Goal: Manage account settings

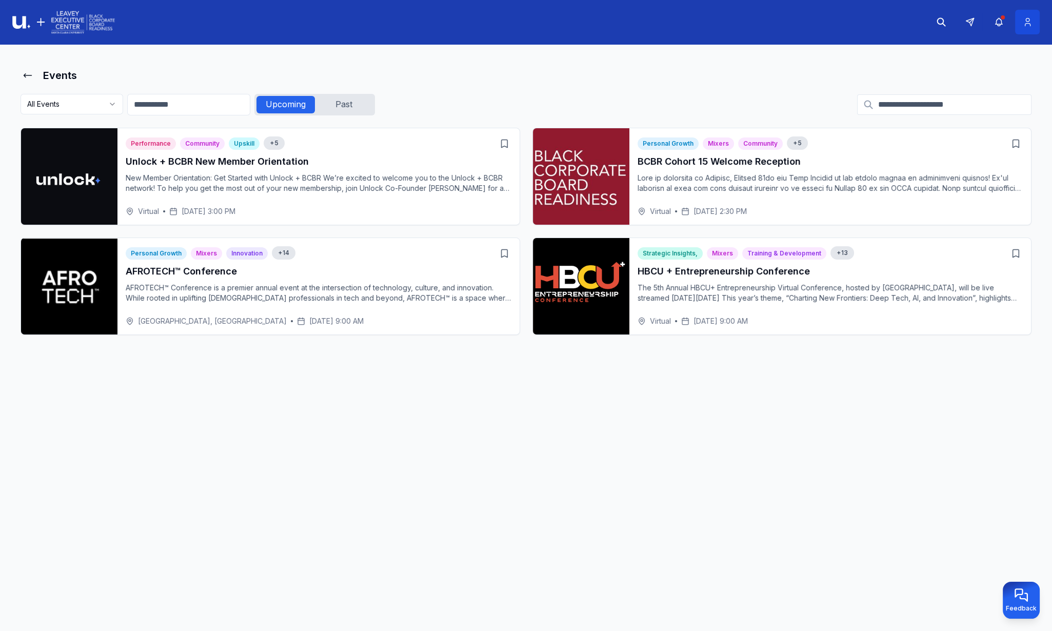
click at [1026, 21] on icon at bounding box center [1027, 22] width 11 height 10
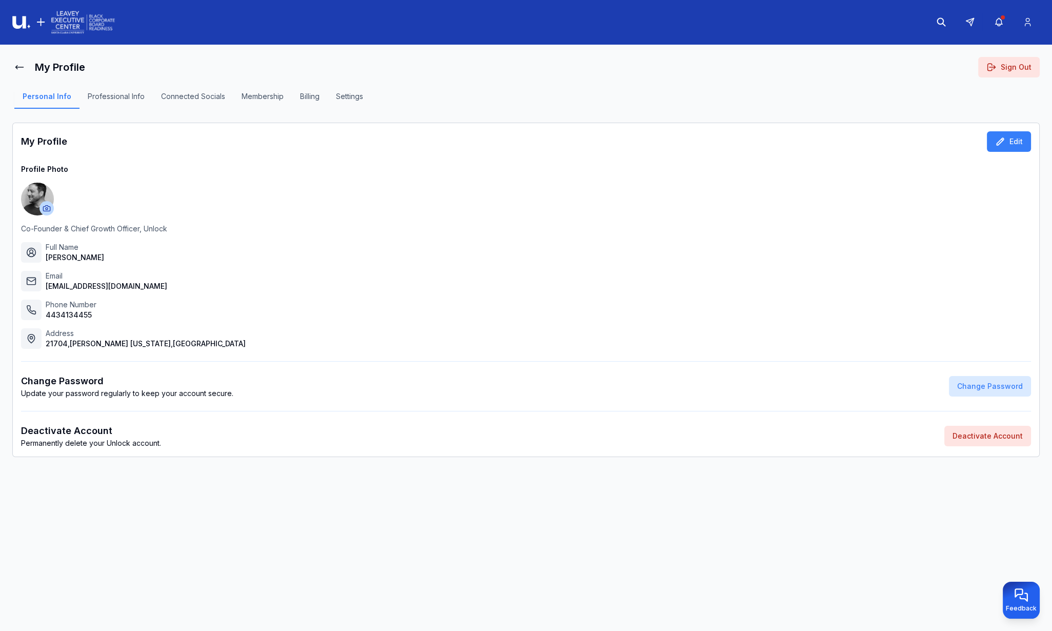
click at [123, 97] on button "Professional Info" at bounding box center [115, 99] width 73 height 17
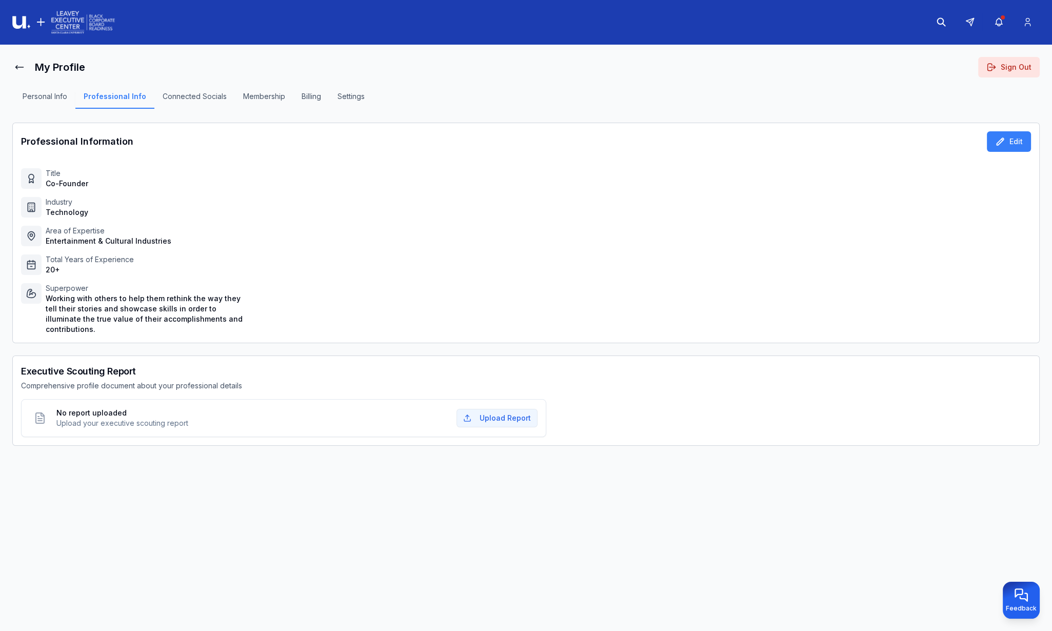
click at [352, 102] on button "Settings" at bounding box center [351, 99] width 44 height 17
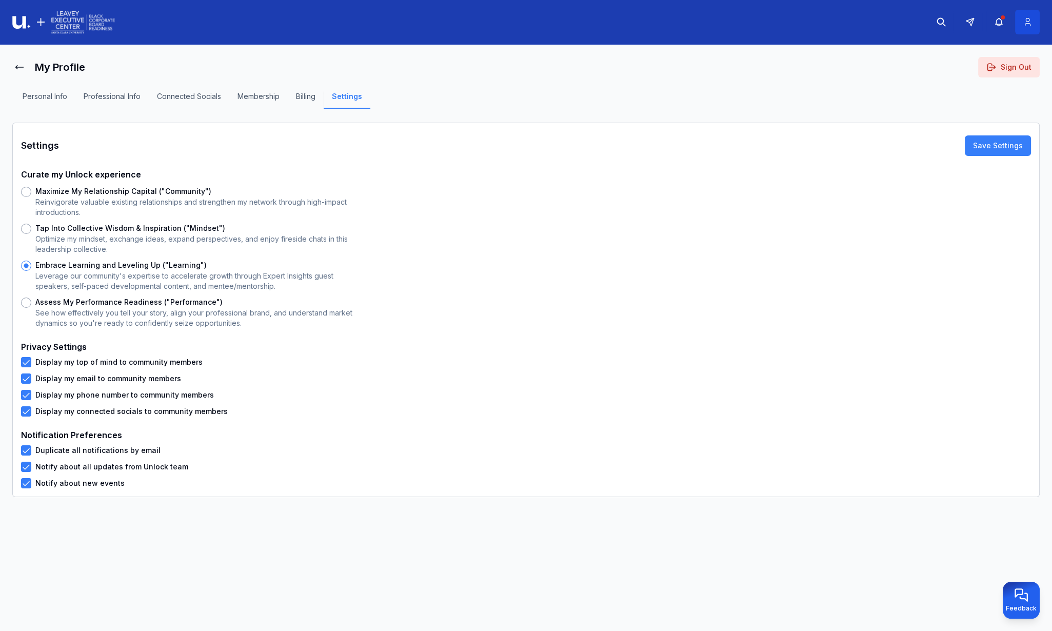
click at [1028, 25] on icon at bounding box center [1027, 22] width 11 height 10
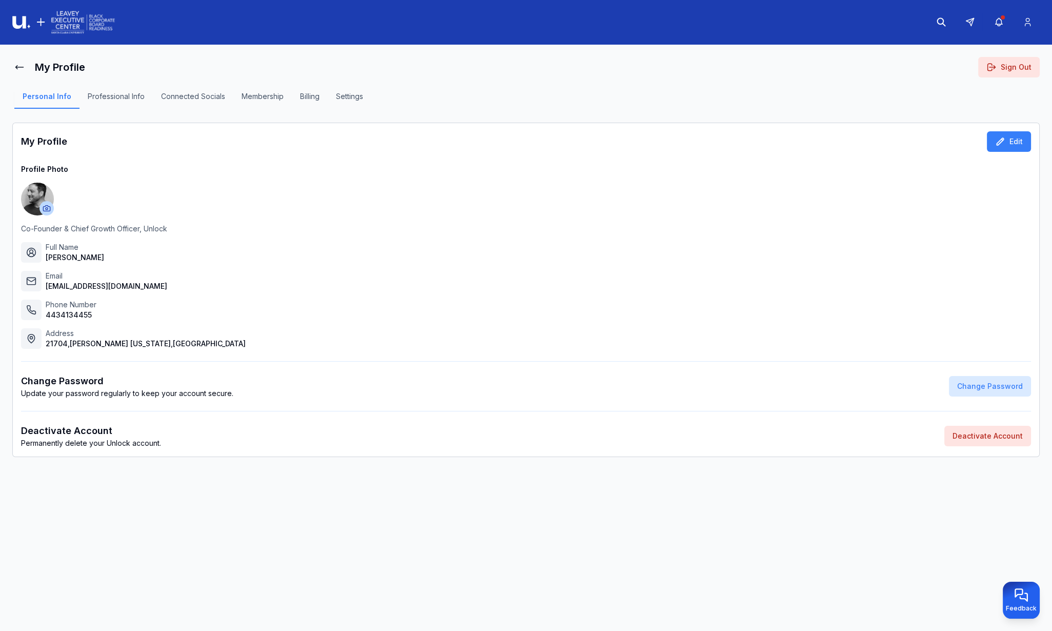
click at [1005, 72] on button "Sign Out" at bounding box center [1009, 67] width 62 height 21
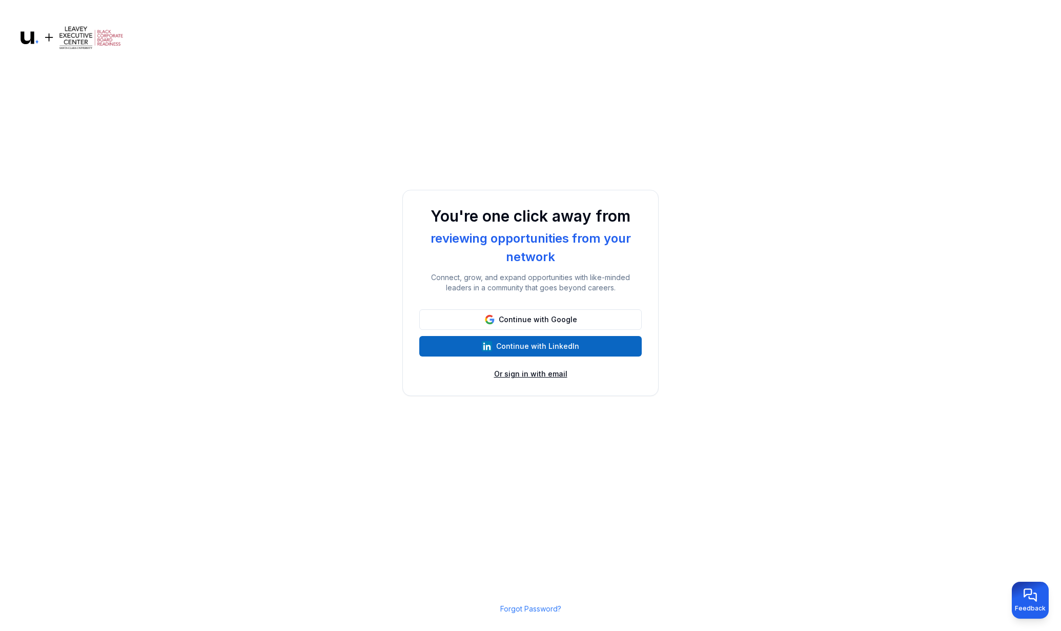
click at [539, 378] on button "Or sign in with email" at bounding box center [530, 374] width 73 height 10
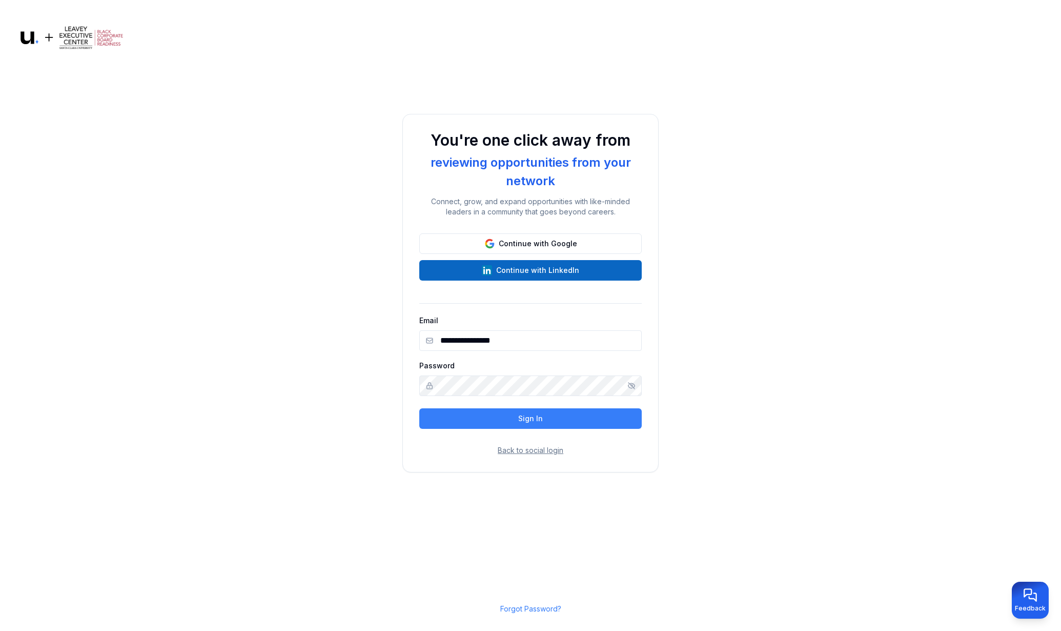
click at [518, 339] on input "**********" at bounding box center [530, 340] width 223 height 21
type input "**********"
click at [513, 413] on button "Sign In" at bounding box center [530, 418] width 223 height 21
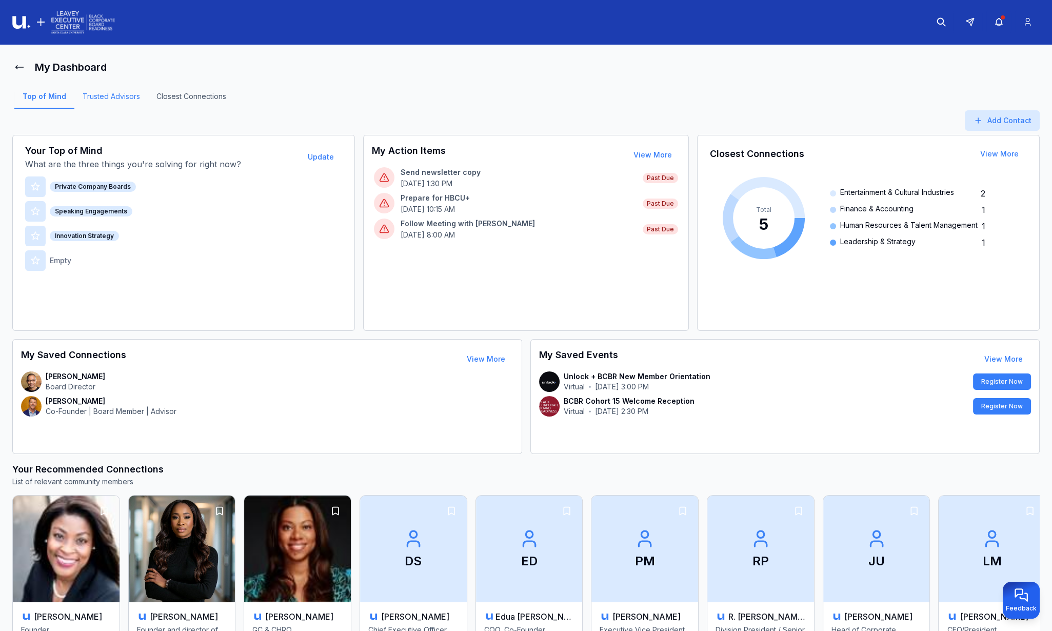
click at [136, 100] on link "Trusted Advisors" at bounding box center [111, 99] width 74 height 17
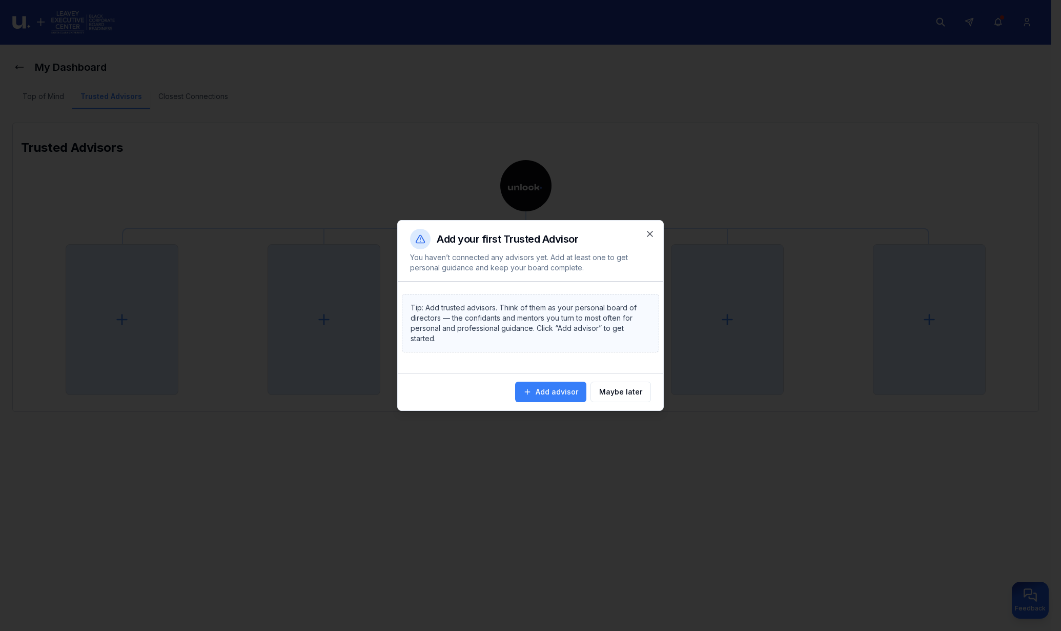
click at [221, 118] on div at bounding box center [530, 315] width 1061 height 631
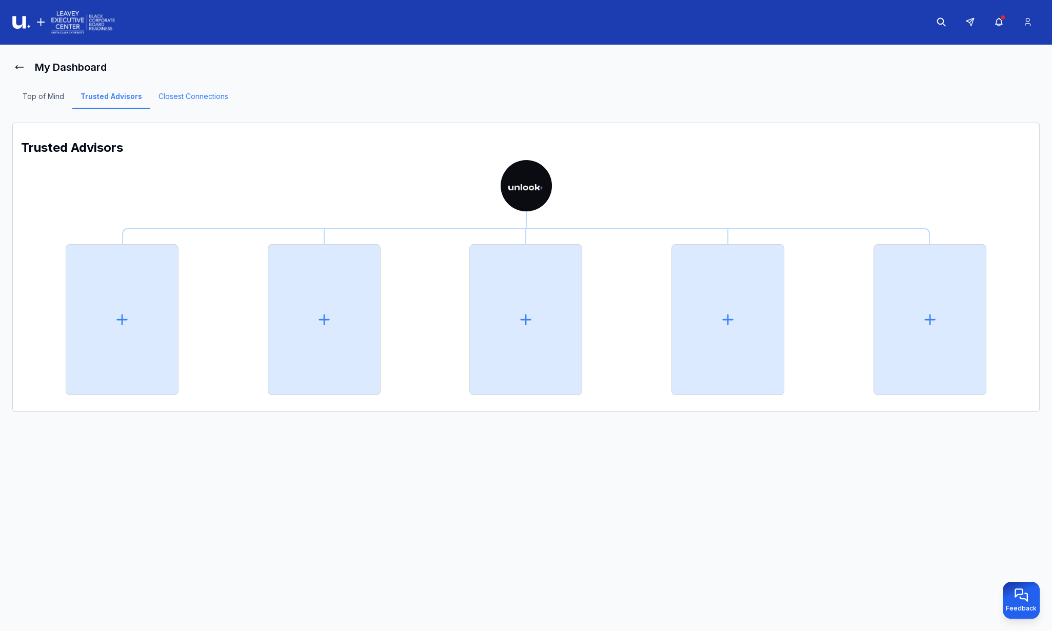
click at [212, 97] on link "Closest Connections" at bounding box center [193, 99] width 86 height 17
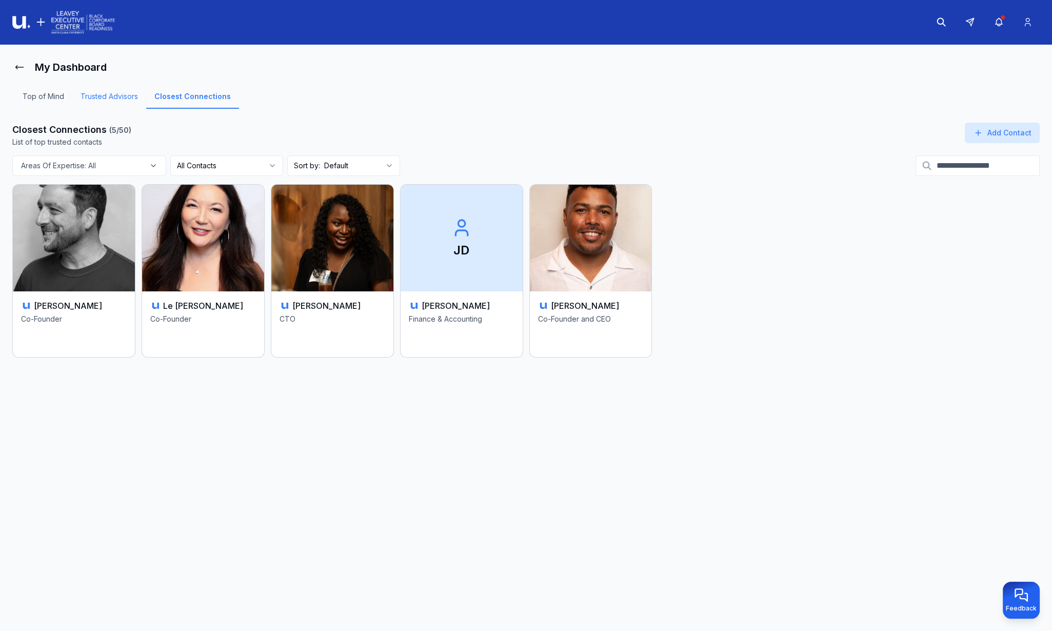
click at [127, 99] on link "Trusted Advisors" at bounding box center [109, 99] width 74 height 17
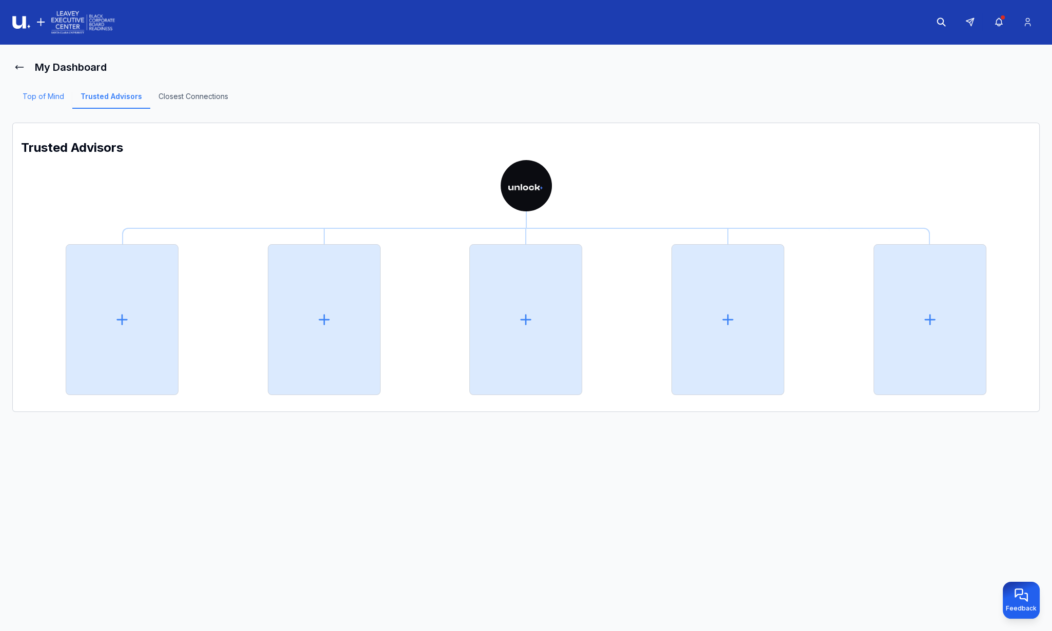
click at [54, 97] on link "Top of Mind" at bounding box center [43, 99] width 58 height 17
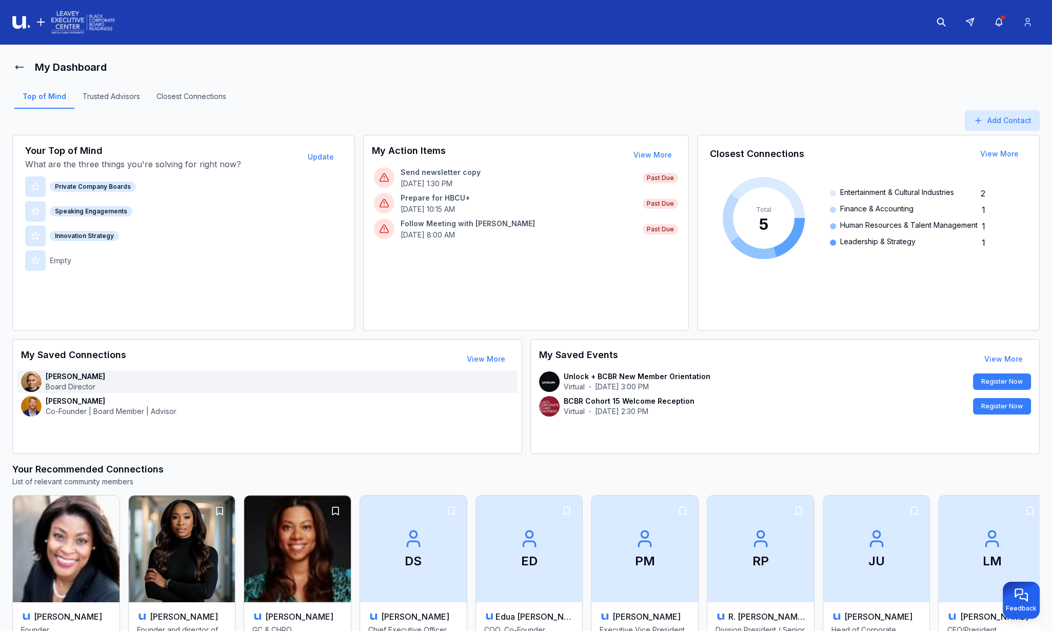
click at [126, 390] on div "Hugh Molotsi Board Director" at bounding box center [267, 381] width 500 height 23
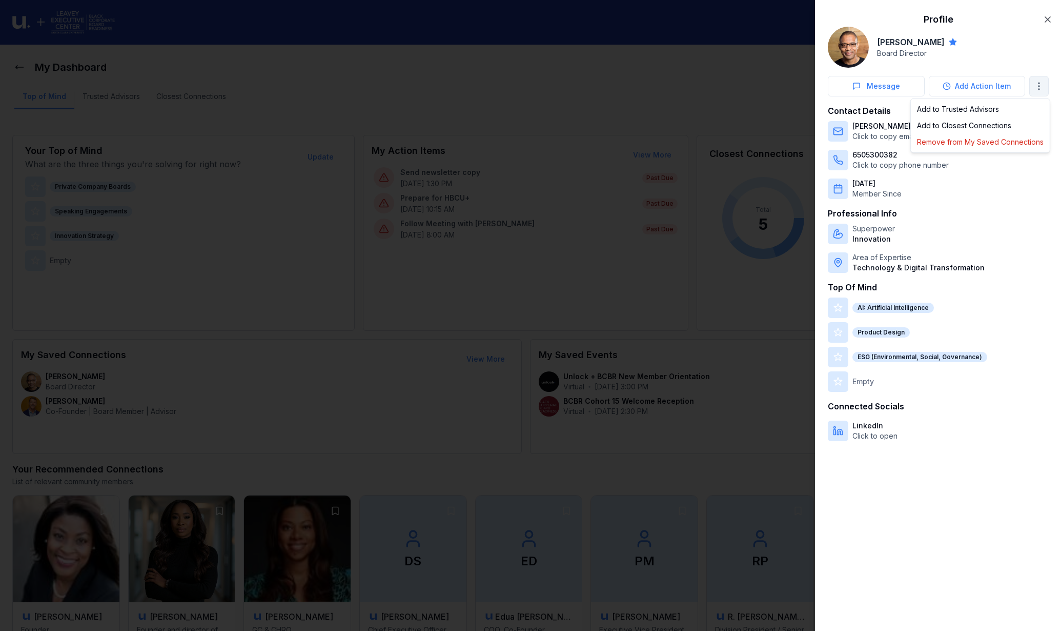
click at [1038, 86] on body "My Dashboard Top of Mind Trusted Advisors Closest Connections Add Contact Your …" at bounding box center [526, 315] width 1052 height 631
click at [985, 139] on div "Remove from My Saved Connections" at bounding box center [980, 142] width 135 height 16
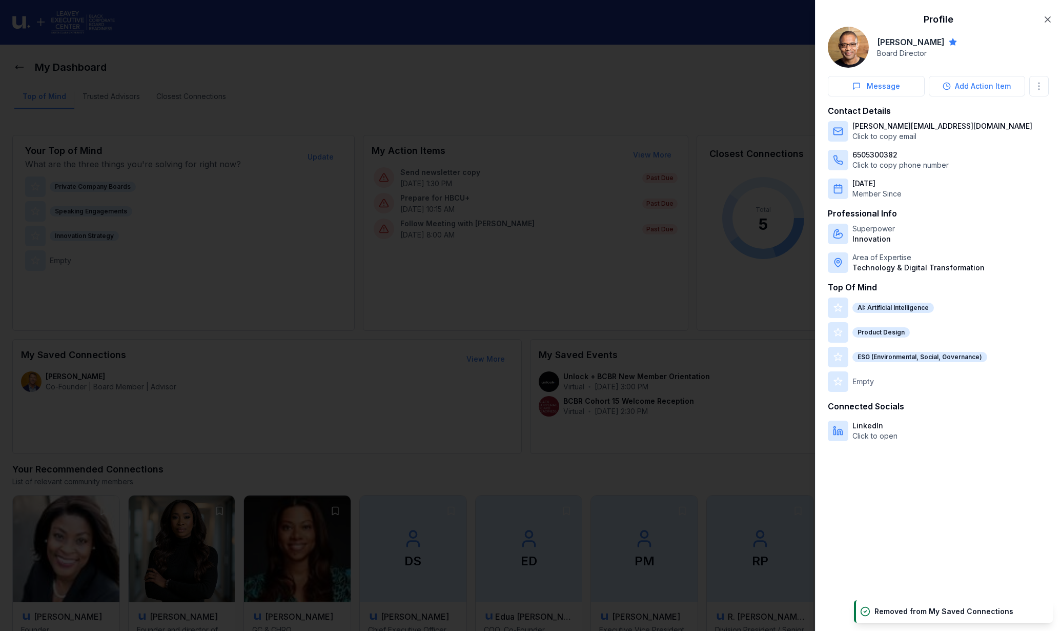
click at [1051, 22] on div "Profile Hugh Molotsi Board Director Message Add Action Item Contact Details hug…" at bounding box center [938, 315] width 246 height 631
click at [1048, 23] on icon "button" at bounding box center [1048, 19] width 10 height 10
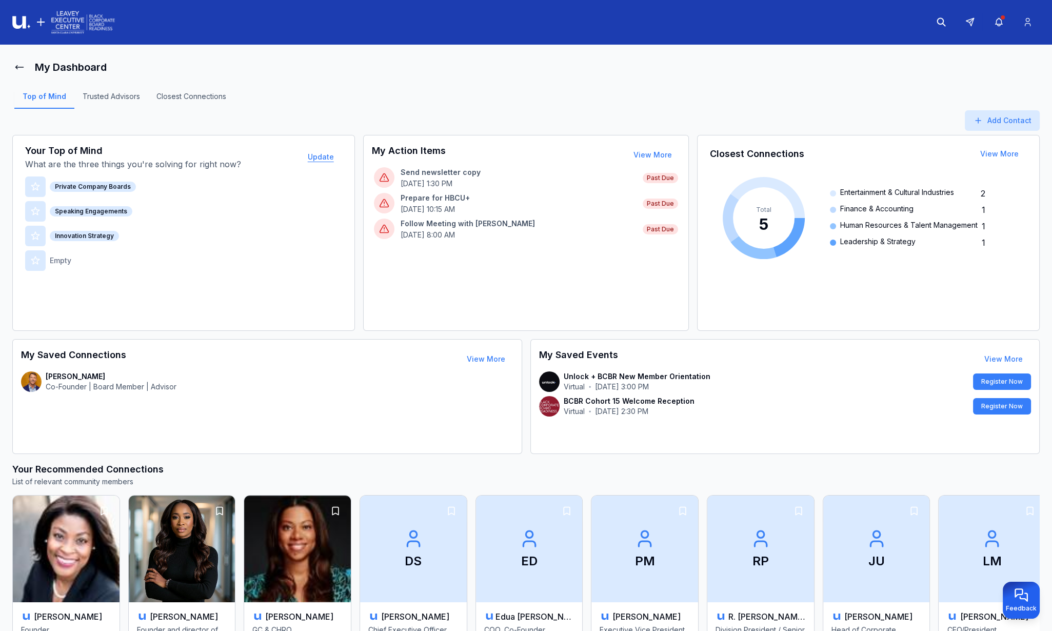
click at [319, 159] on button "Update" at bounding box center [320, 157] width 43 height 21
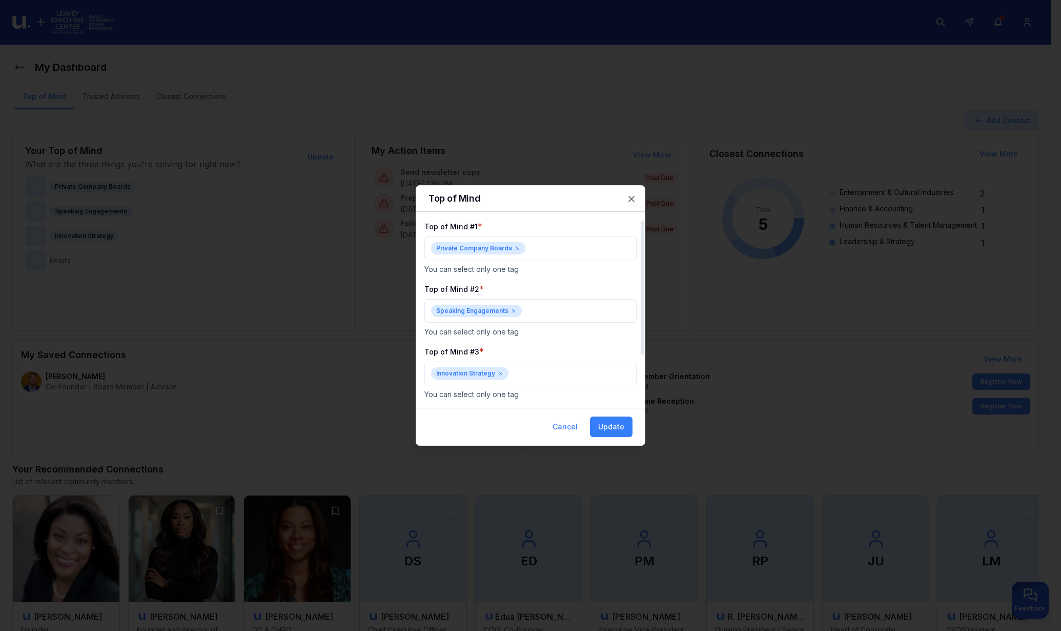
click at [514, 246] on icon at bounding box center [517, 248] width 6 height 6
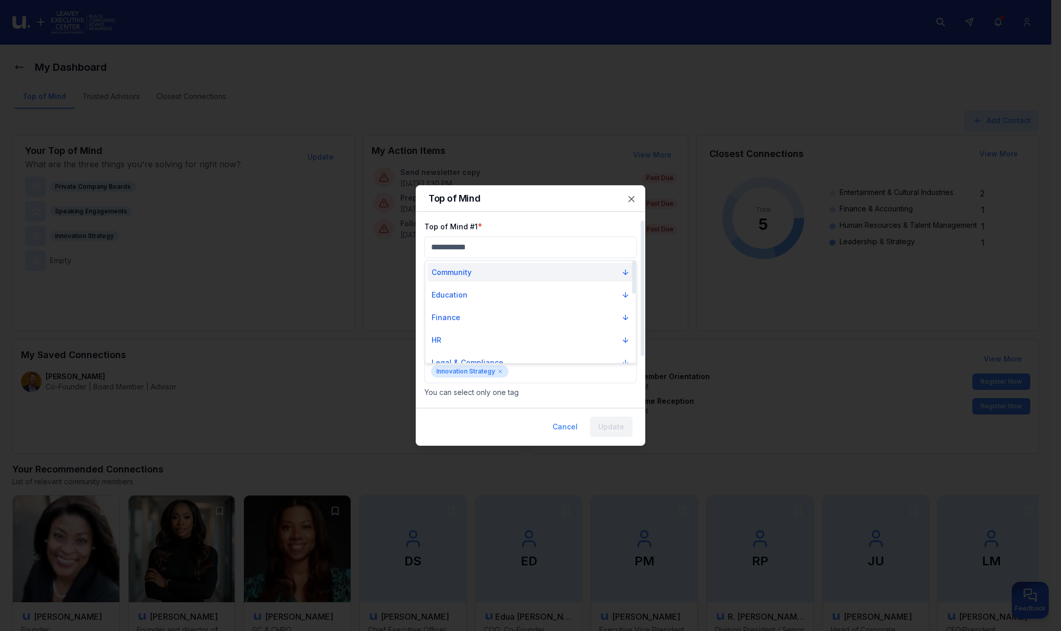
click at [495, 277] on button "Community" at bounding box center [531, 272] width 206 height 18
click at [433, 325] on div "Suggestions" at bounding box center [436, 322] width 8 height 8
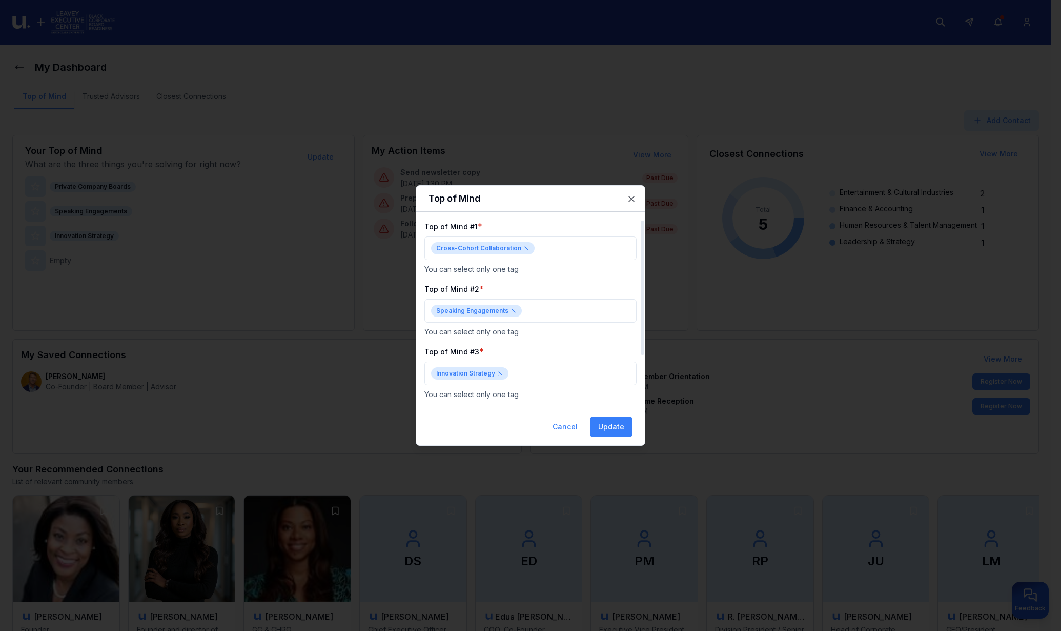
click at [512, 311] on icon at bounding box center [514, 311] width 6 height 6
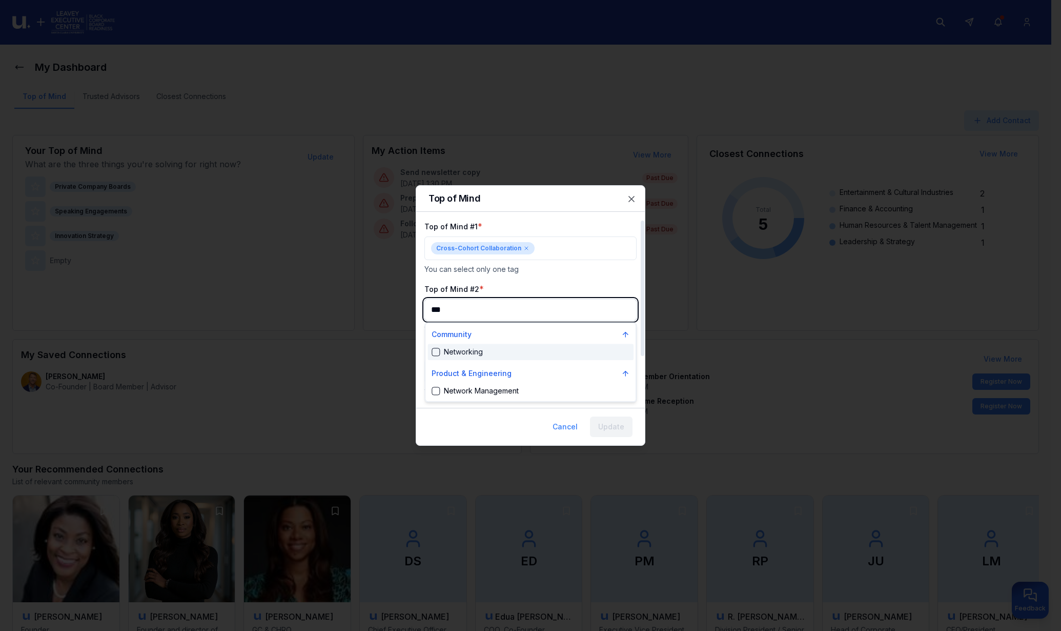
click at [440, 351] on div "Networking" at bounding box center [457, 352] width 51 height 10
type input "***"
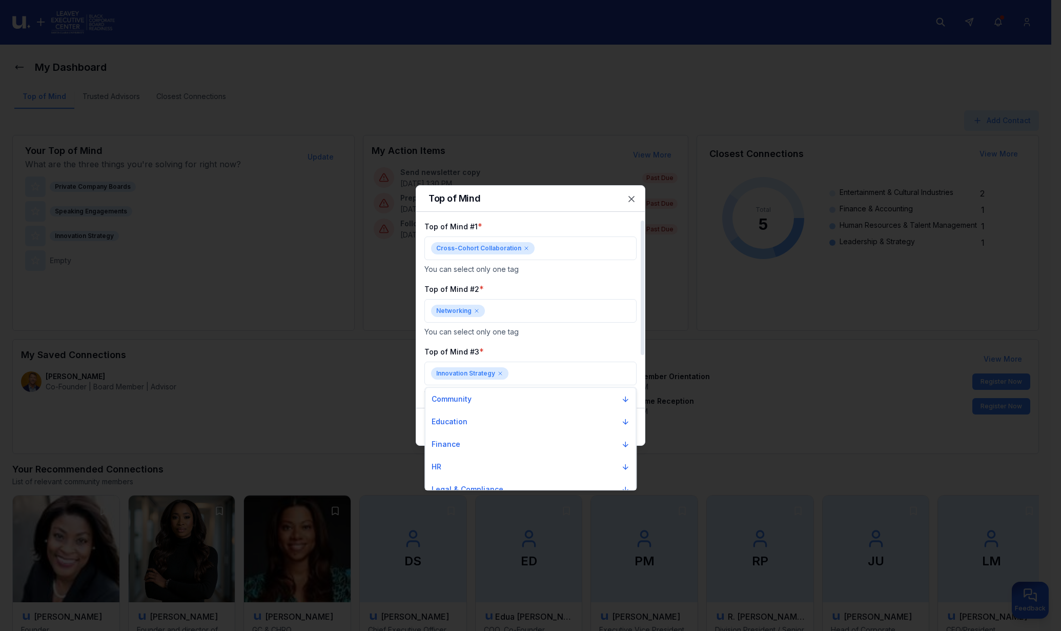
click at [501, 372] on div at bounding box center [530, 315] width 1061 height 631
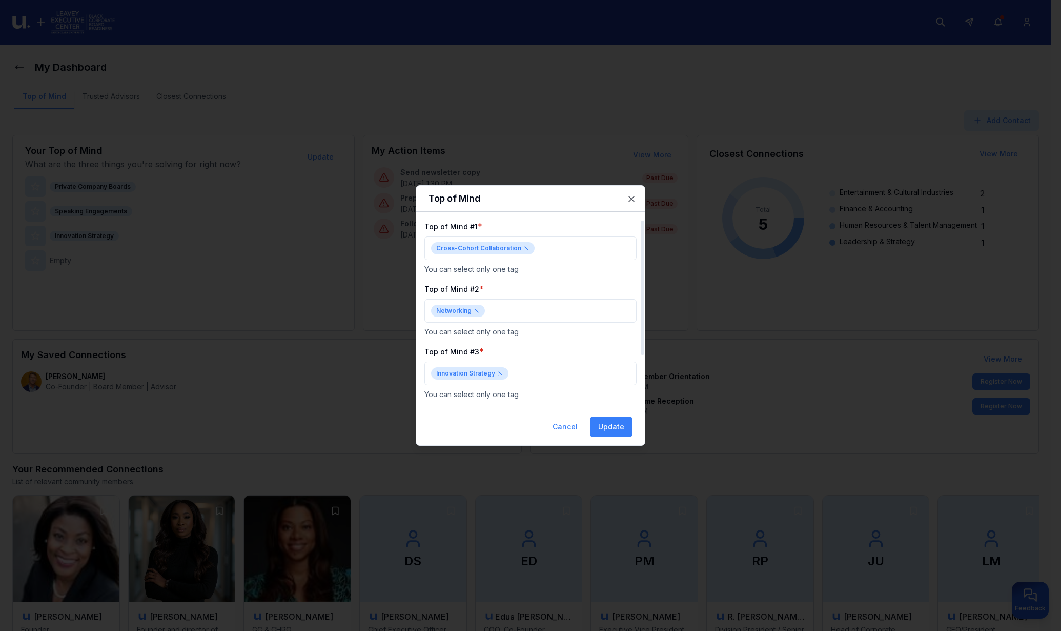
click at [501, 372] on icon at bounding box center [500, 373] width 6 height 6
type input "***"
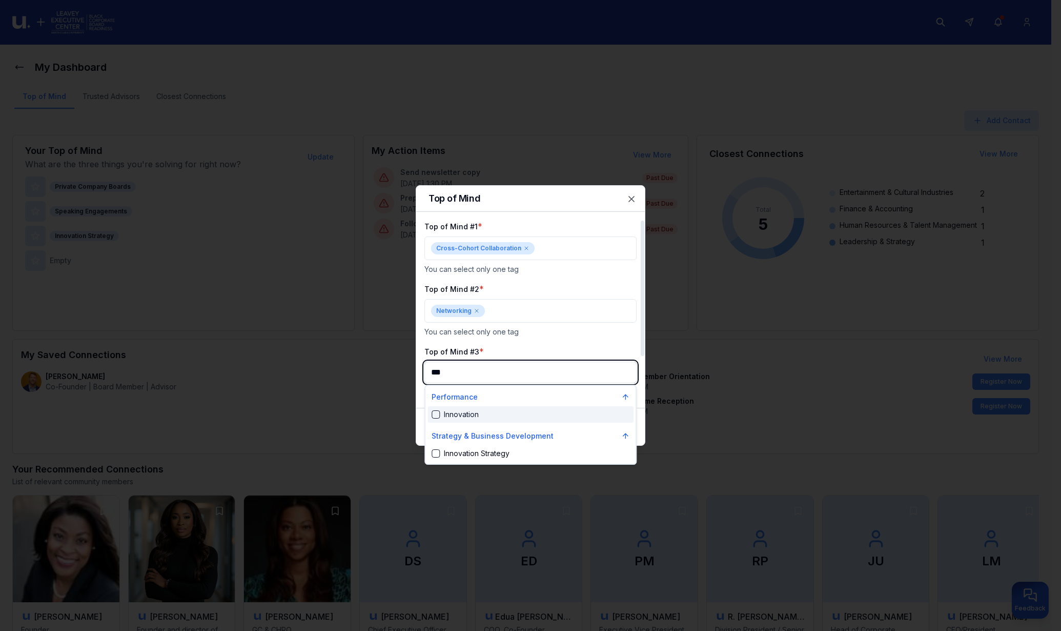
click at [436, 413] on div "Suggestions" at bounding box center [436, 414] width 8 height 8
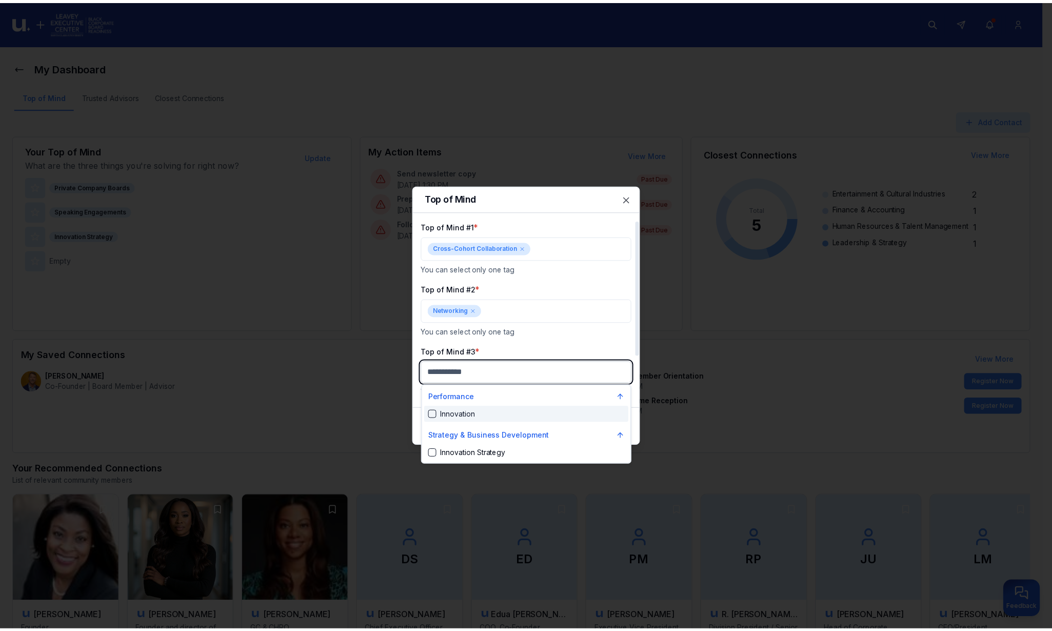
scroll to position [1843, 0]
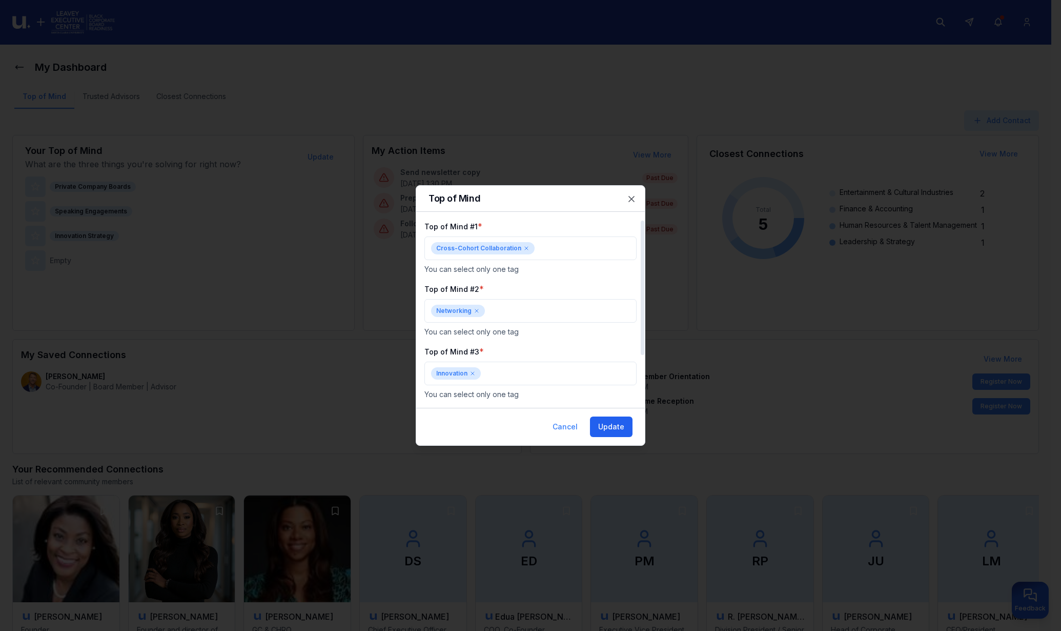
click at [604, 426] on button "Update" at bounding box center [611, 426] width 43 height 21
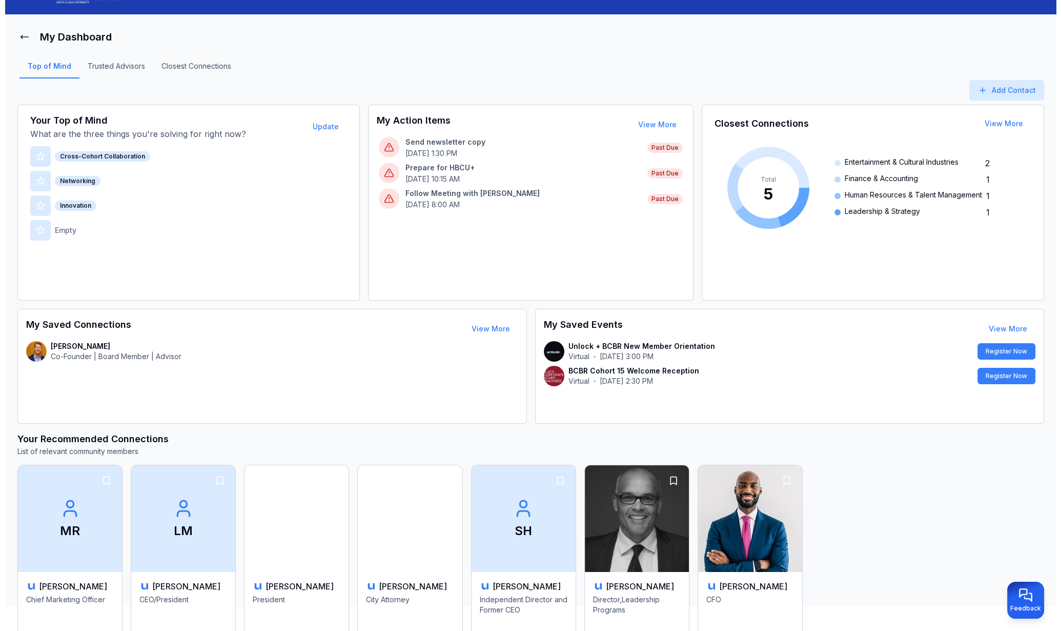
scroll to position [0, 0]
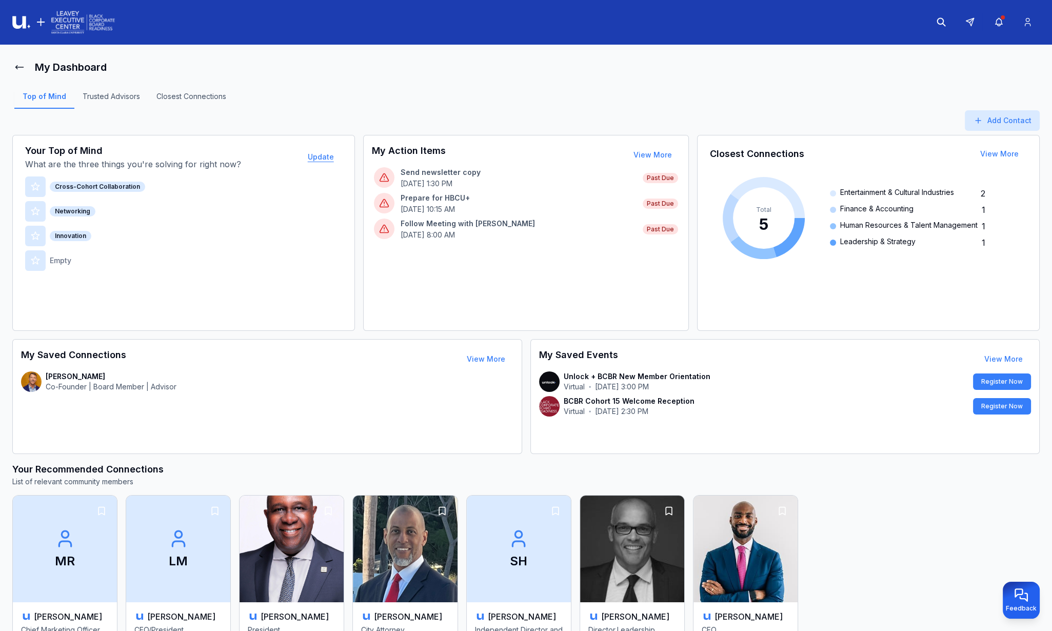
click at [324, 159] on button "Update" at bounding box center [320, 157] width 43 height 21
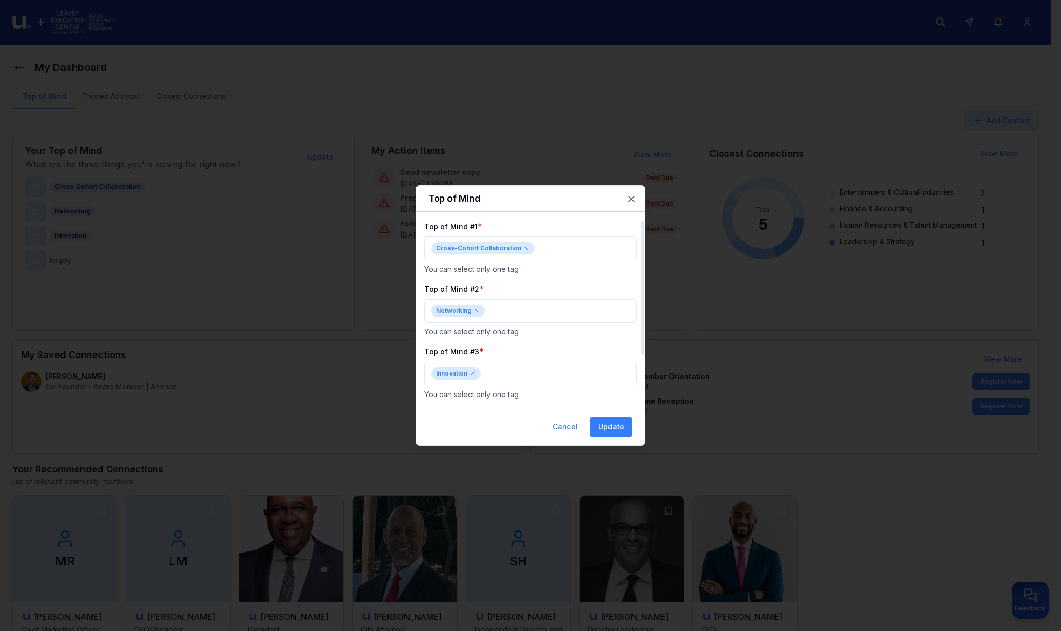
click at [472, 374] on icon at bounding box center [473, 373] width 6 height 6
type input "***"
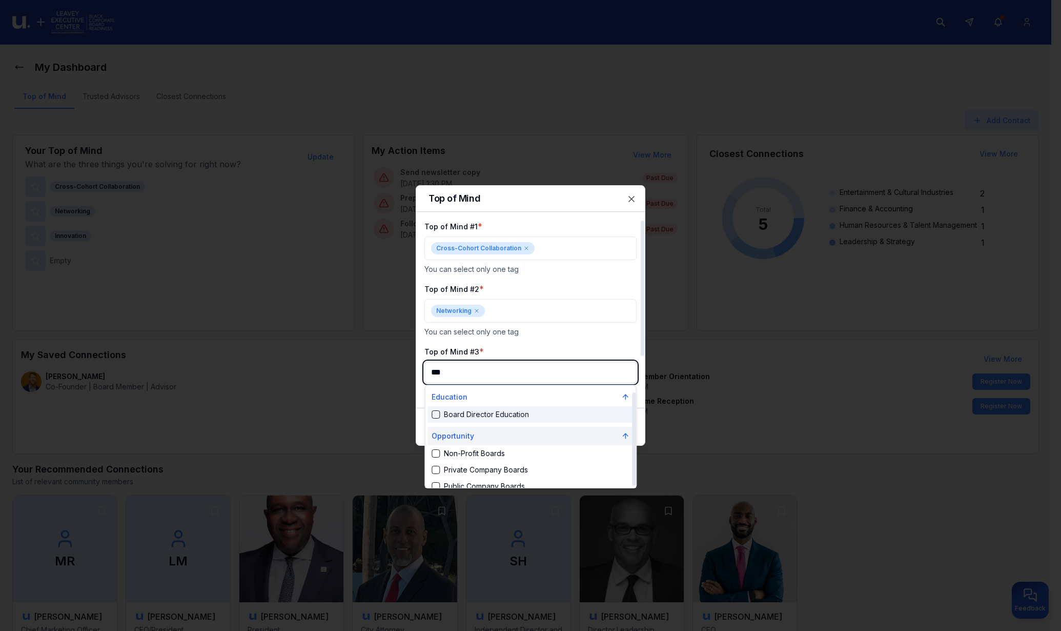
scroll to position [9, 0]
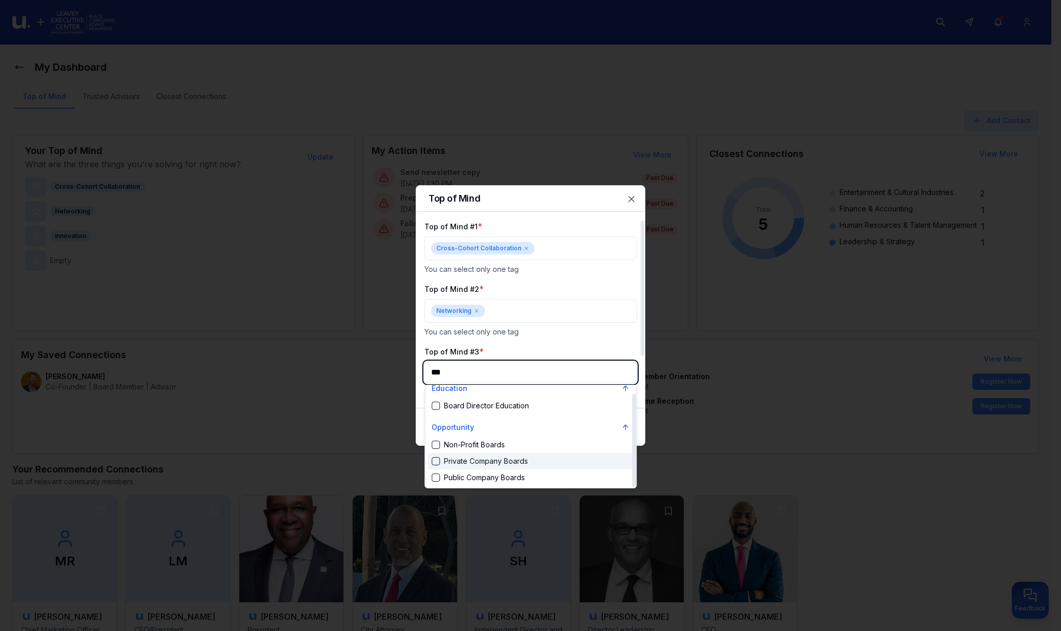
click at [435, 463] on div "Suggestions" at bounding box center [436, 461] width 8 height 8
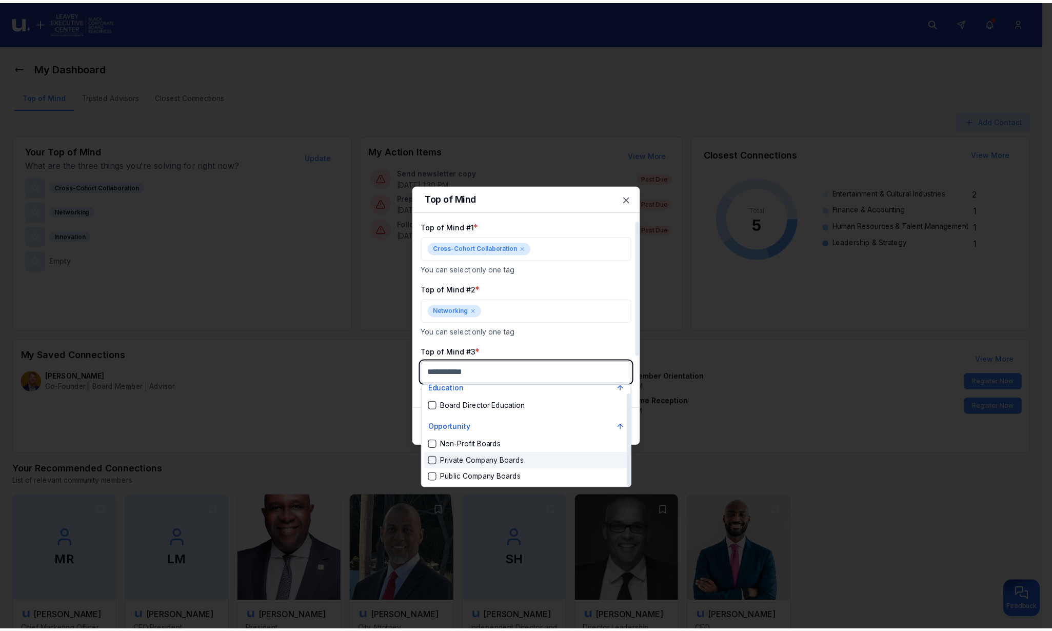
scroll to position [1590, 0]
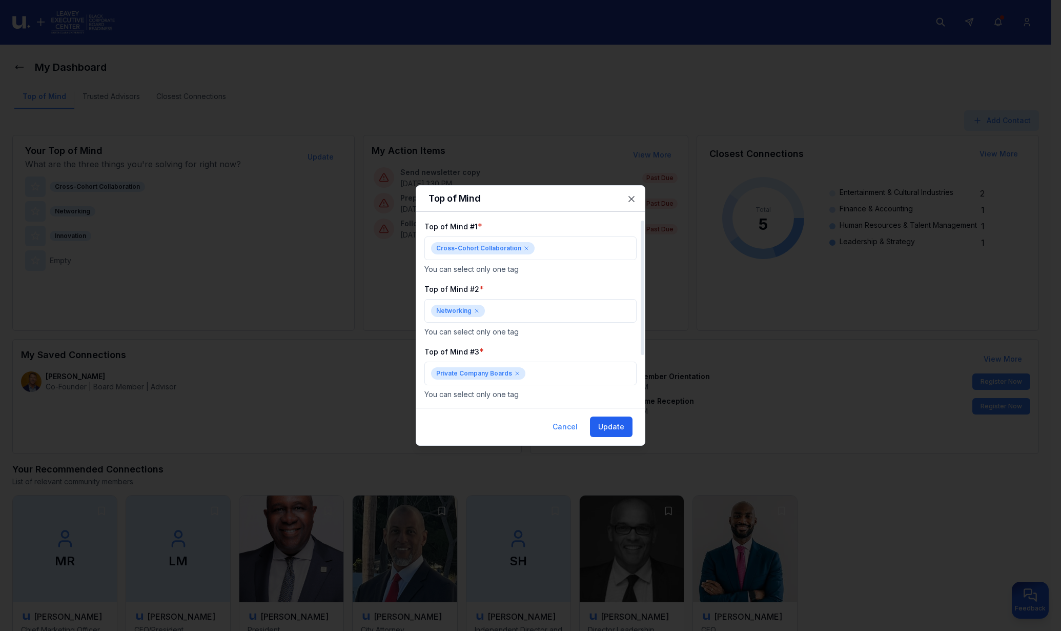
click at [608, 422] on button "Update" at bounding box center [611, 426] width 43 height 21
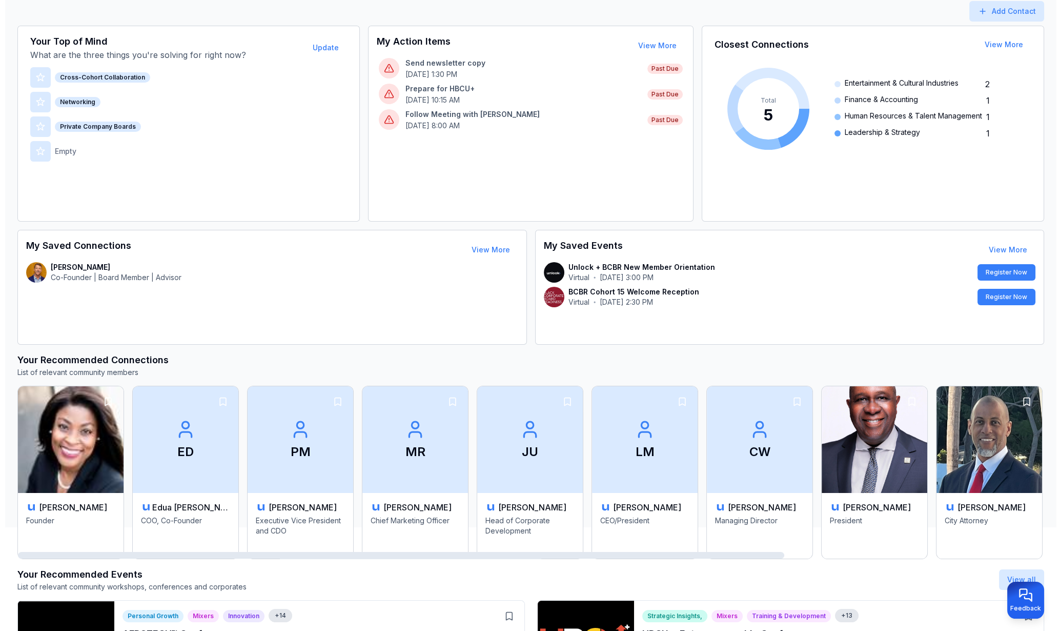
scroll to position [13, 0]
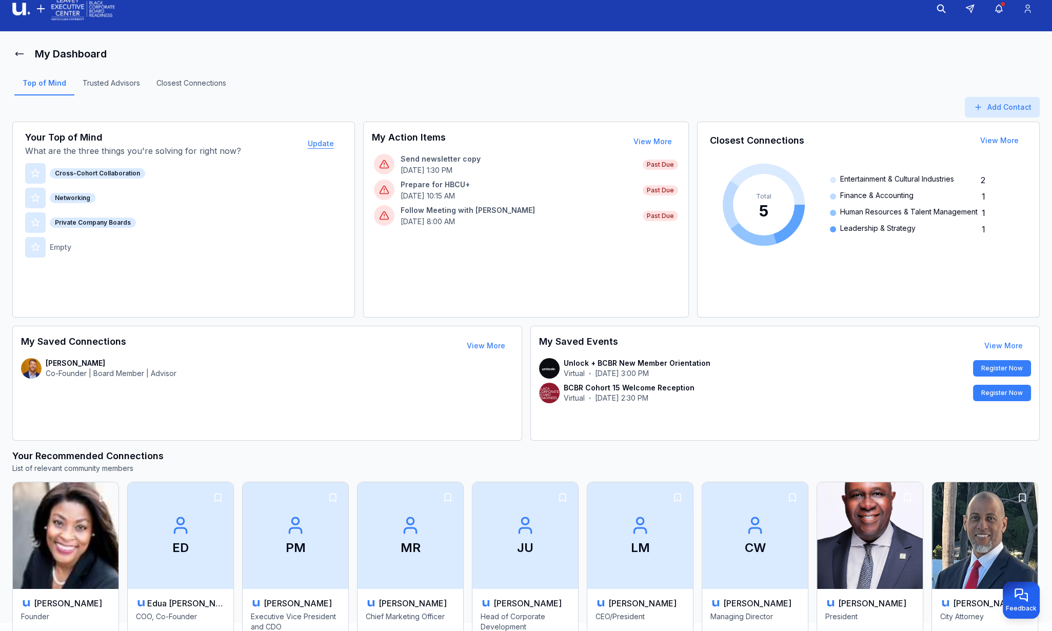
click at [330, 149] on button "Update" at bounding box center [320, 143] width 43 height 21
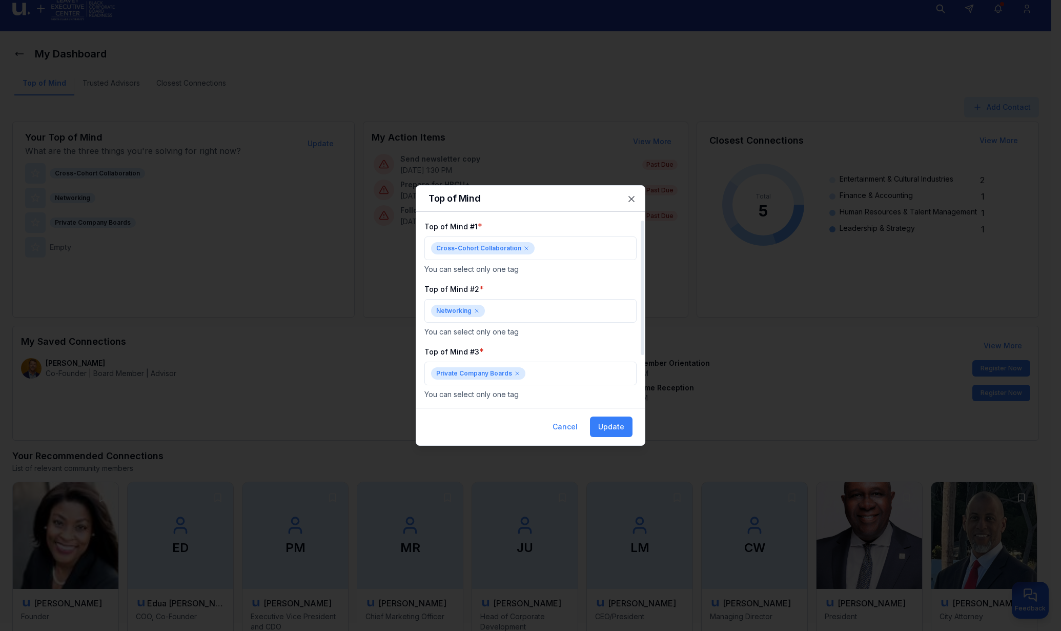
click at [515, 375] on icon at bounding box center [517, 373] width 6 height 6
type input "***"
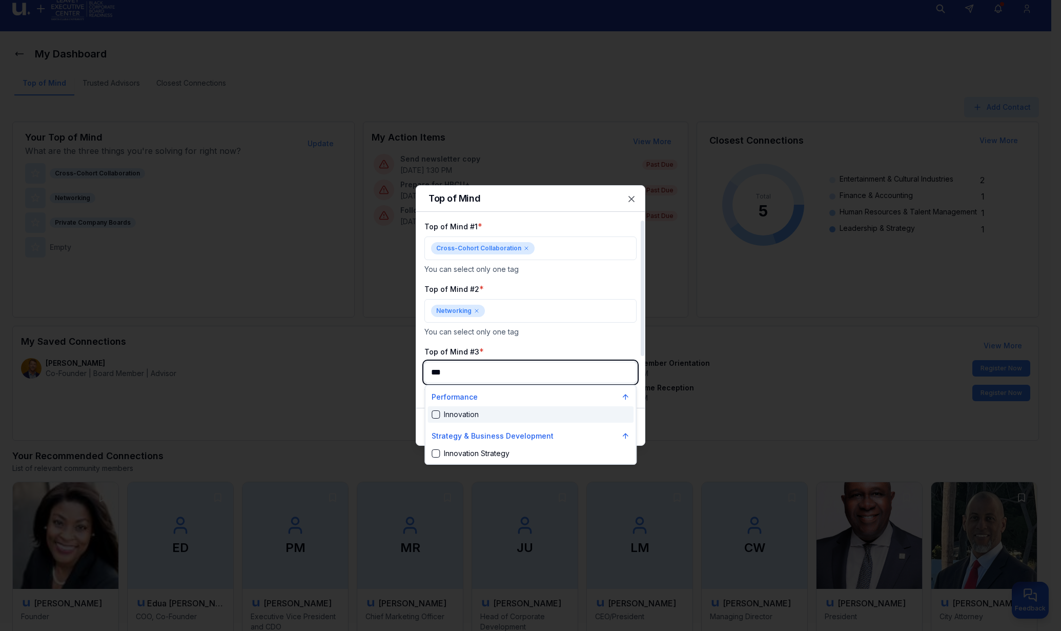
click at [435, 415] on div "Suggestions" at bounding box center [436, 414] width 8 height 8
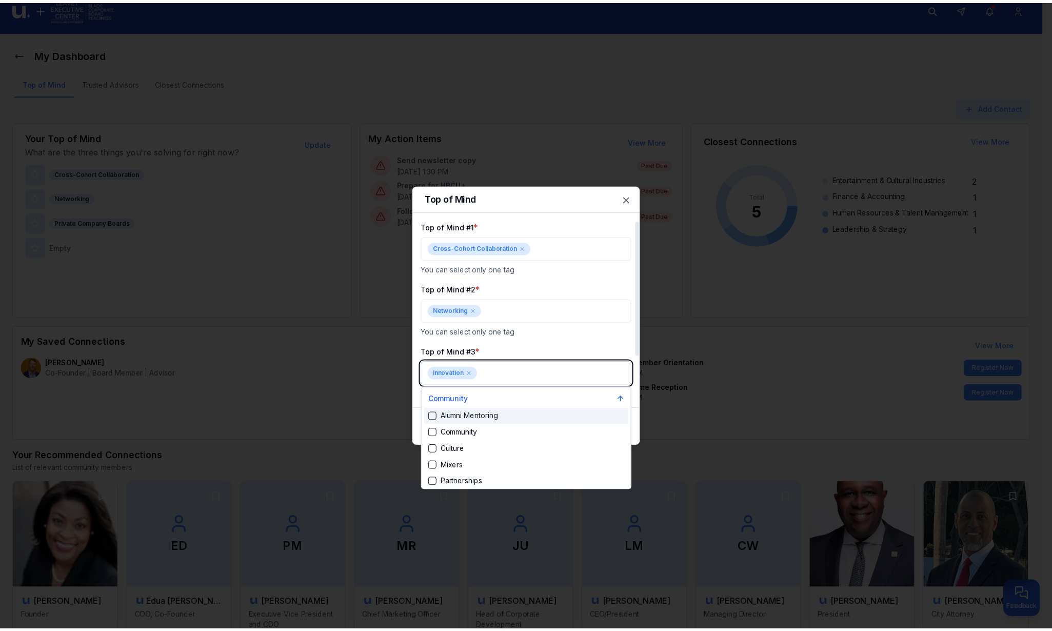
scroll to position [1843, 0]
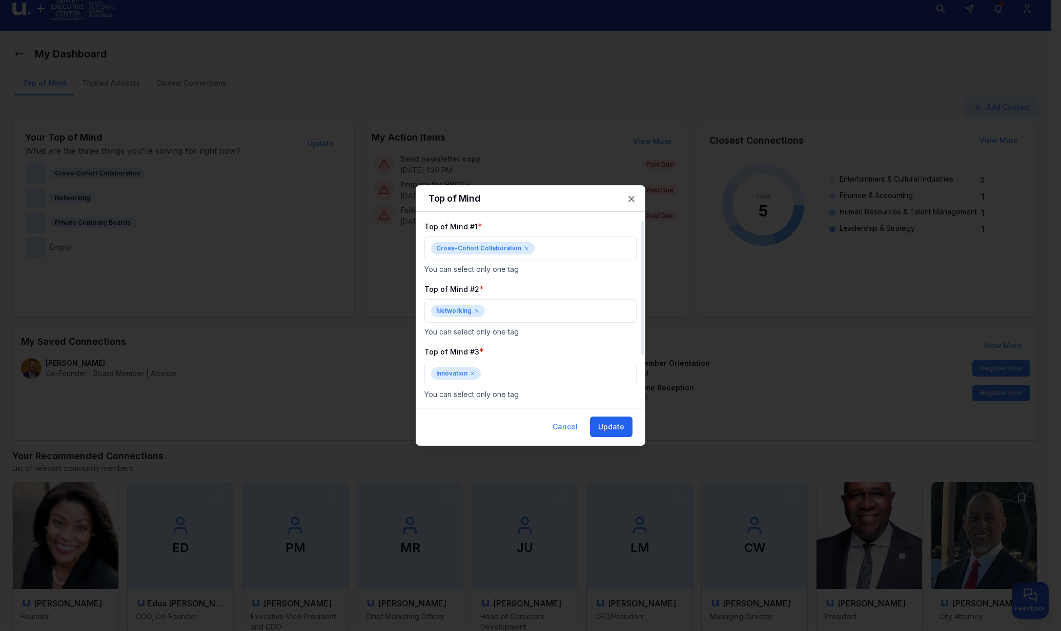
click at [600, 426] on button "Update" at bounding box center [611, 426] width 43 height 21
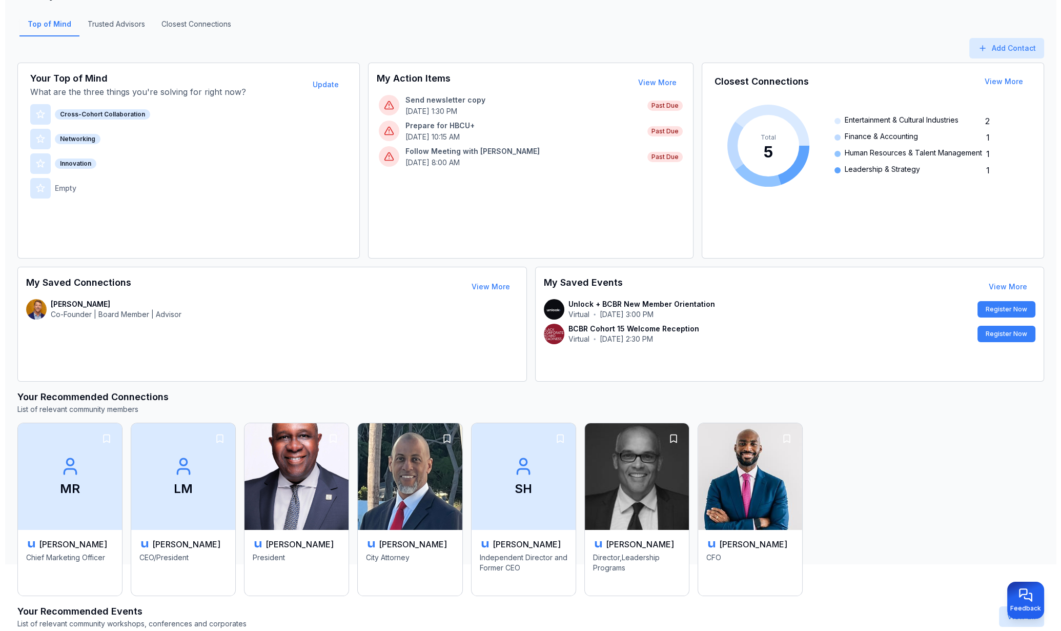
scroll to position [0, 0]
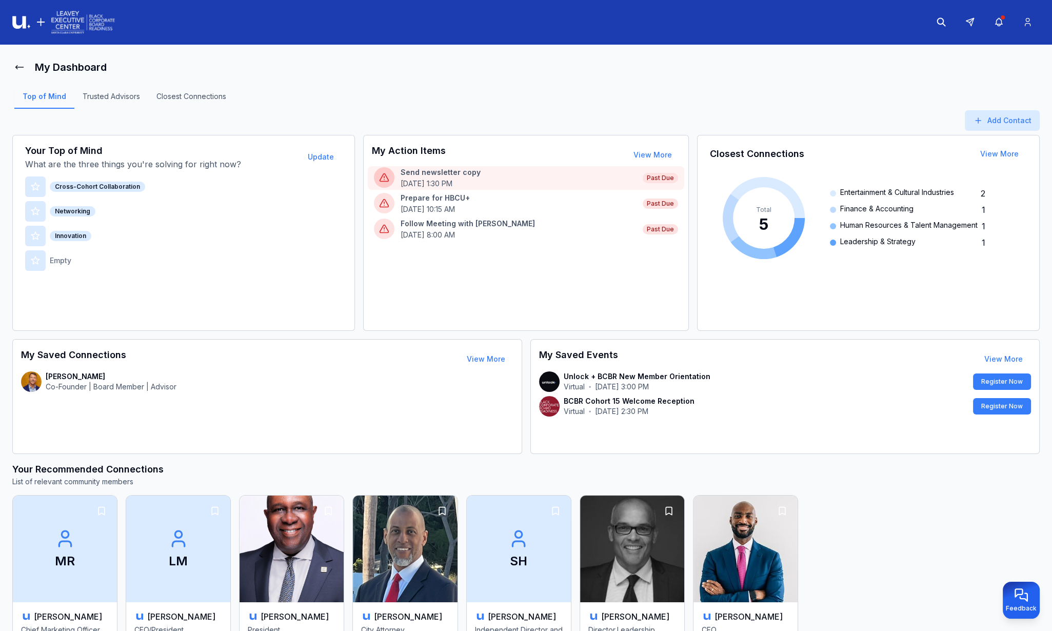
click at [482, 168] on p "Send newsletter copy" at bounding box center [518, 172] width 236 height 10
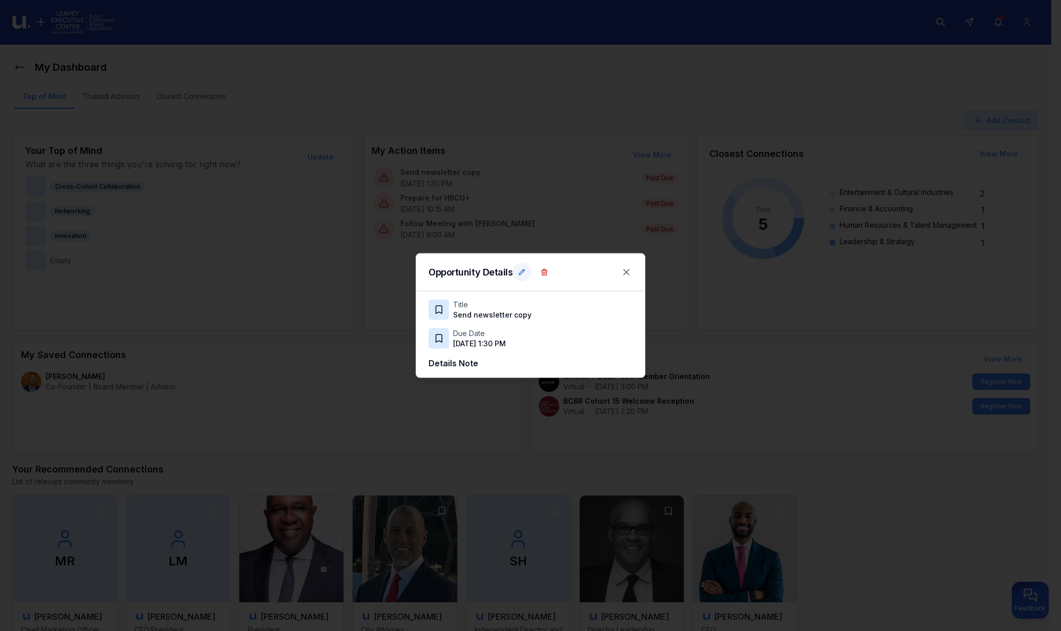
click at [519, 269] on icon at bounding box center [522, 272] width 8 height 8
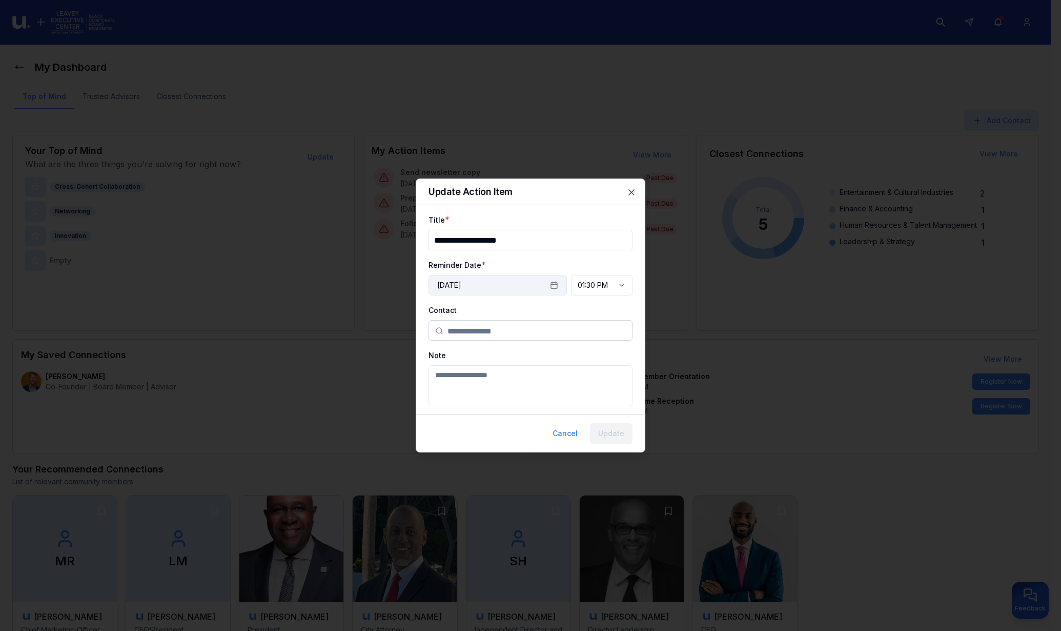
click at [534, 283] on button "October 9th, 2025" at bounding box center [498, 285] width 138 height 21
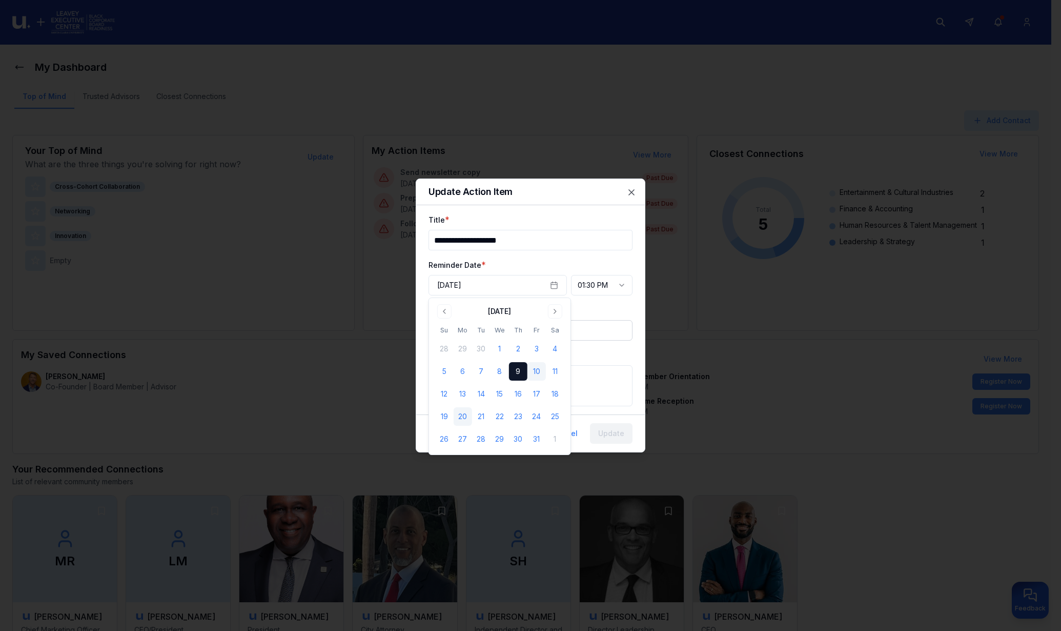
click at [468, 415] on button "20" at bounding box center [463, 416] width 18 height 18
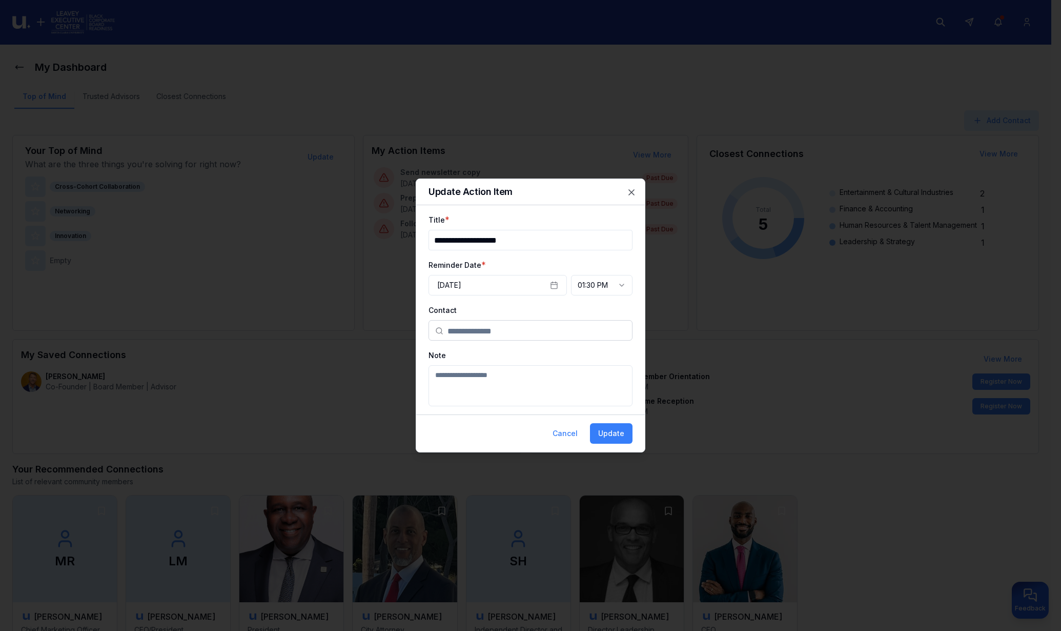
click at [551, 326] on input "text" at bounding box center [537, 330] width 178 height 21
click at [491, 351] on div "Thane Kreiner" at bounding box center [530, 354] width 199 height 18
type input "**********"
click at [611, 429] on button "Update" at bounding box center [611, 433] width 43 height 21
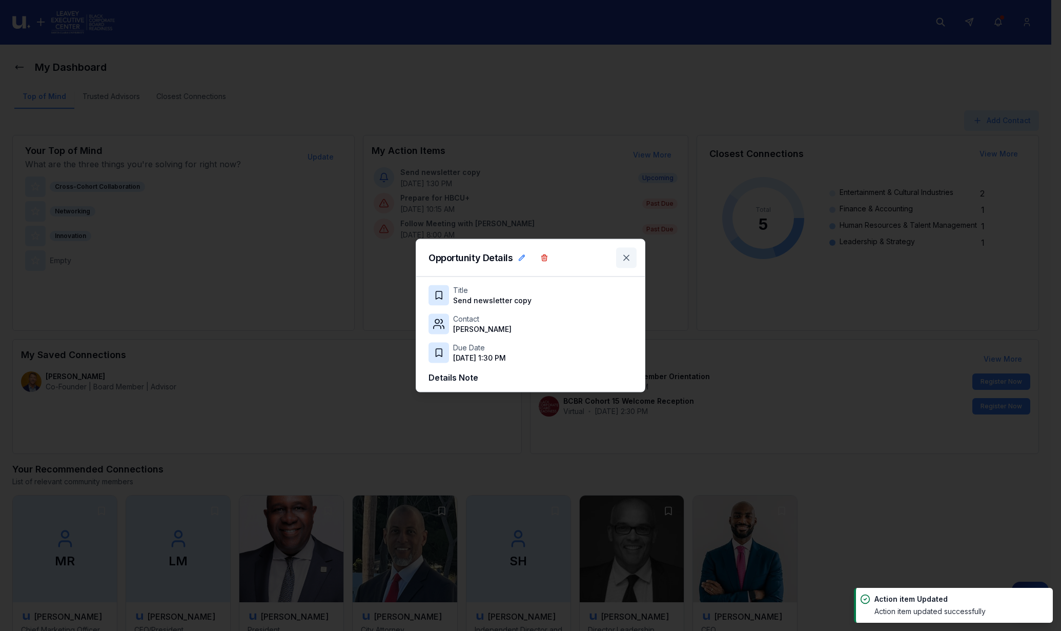
click at [623, 253] on icon at bounding box center [626, 258] width 10 height 10
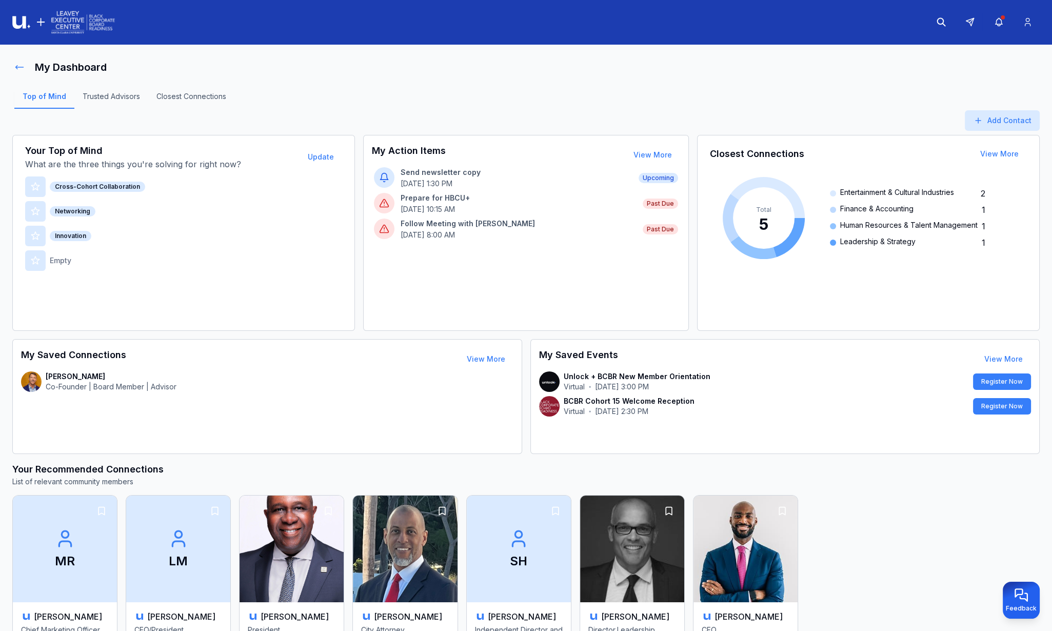
click at [22, 68] on icon at bounding box center [19, 67] width 10 height 10
